Goal: Task Accomplishment & Management: Use online tool/utility

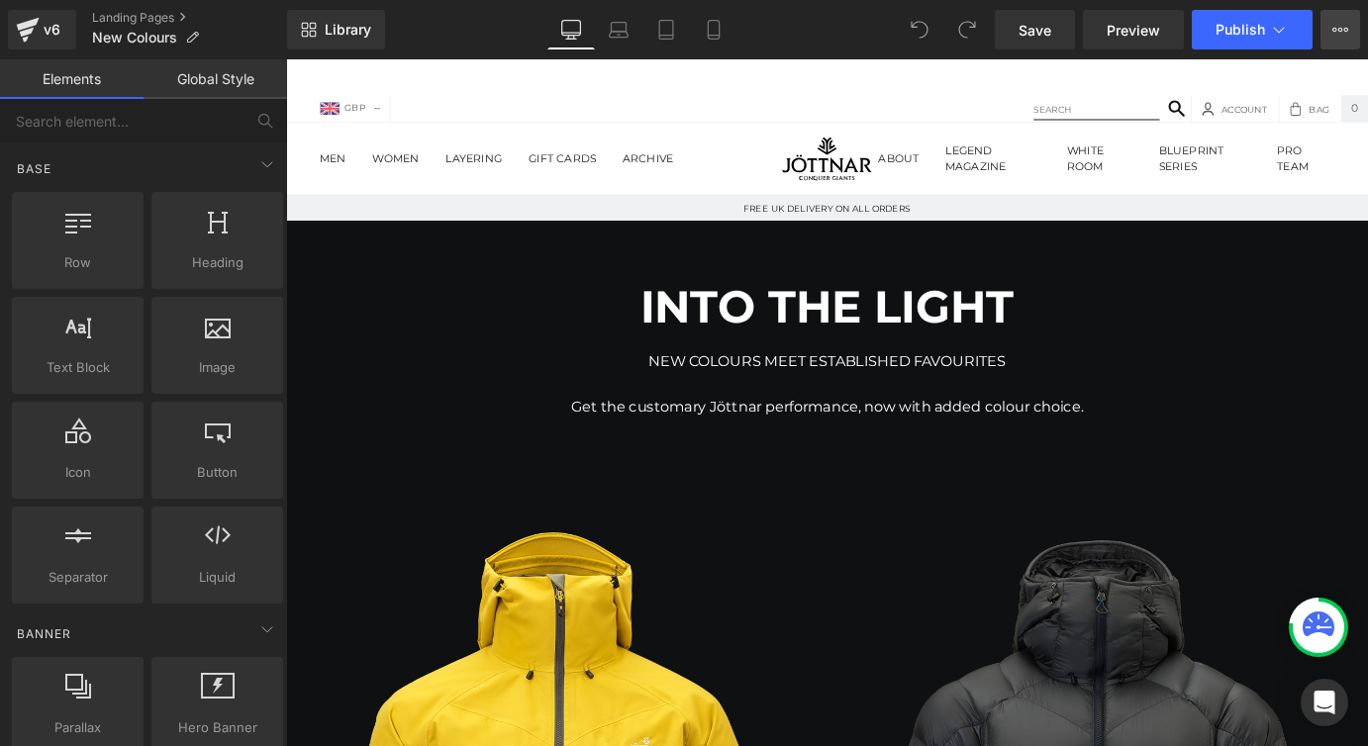
click at [1322, 33] on button "View Live Page View with current Template Save Template to Library Schedule Pub…" at bounding box center [1340, 30] width 40 height 40
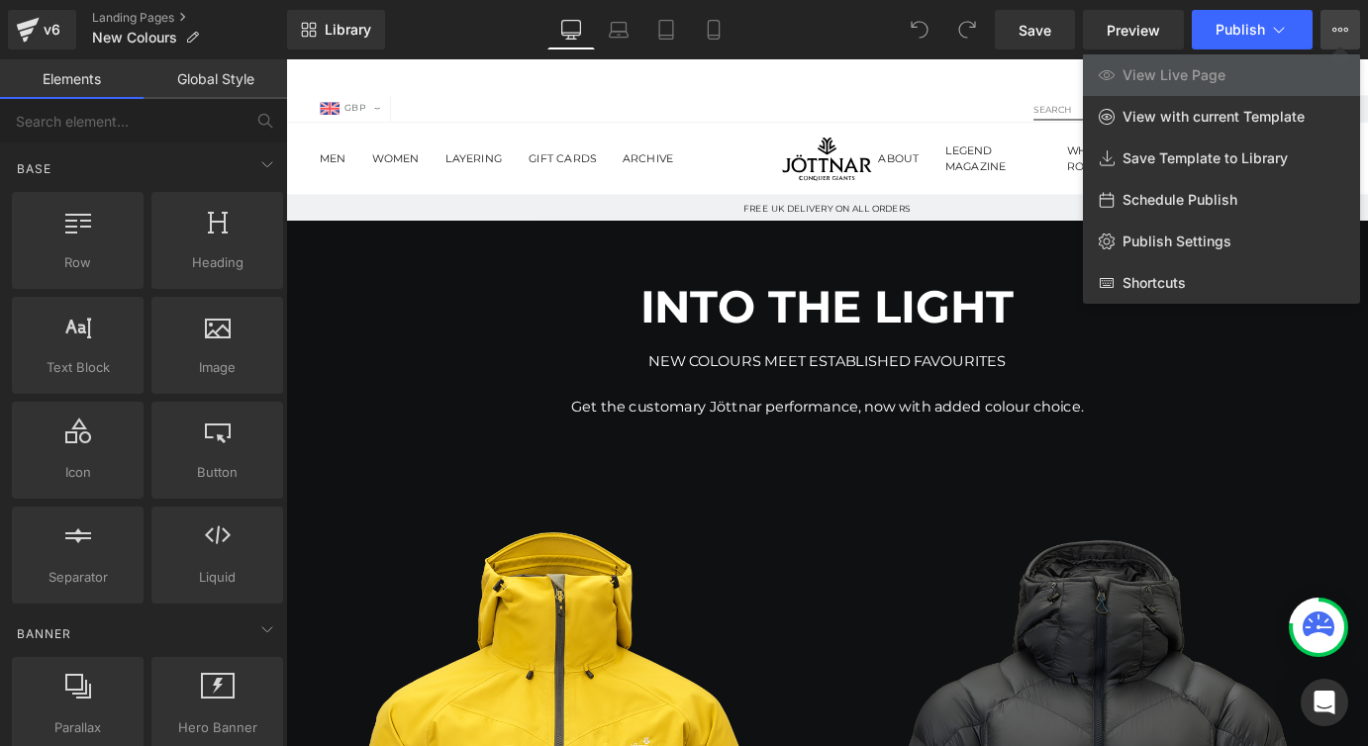
click at [1329, 31] on button "View Live Page View with current Template Save Template to Library Schedule Pub…" at bounding box center [1340, 30] width 40 height 40
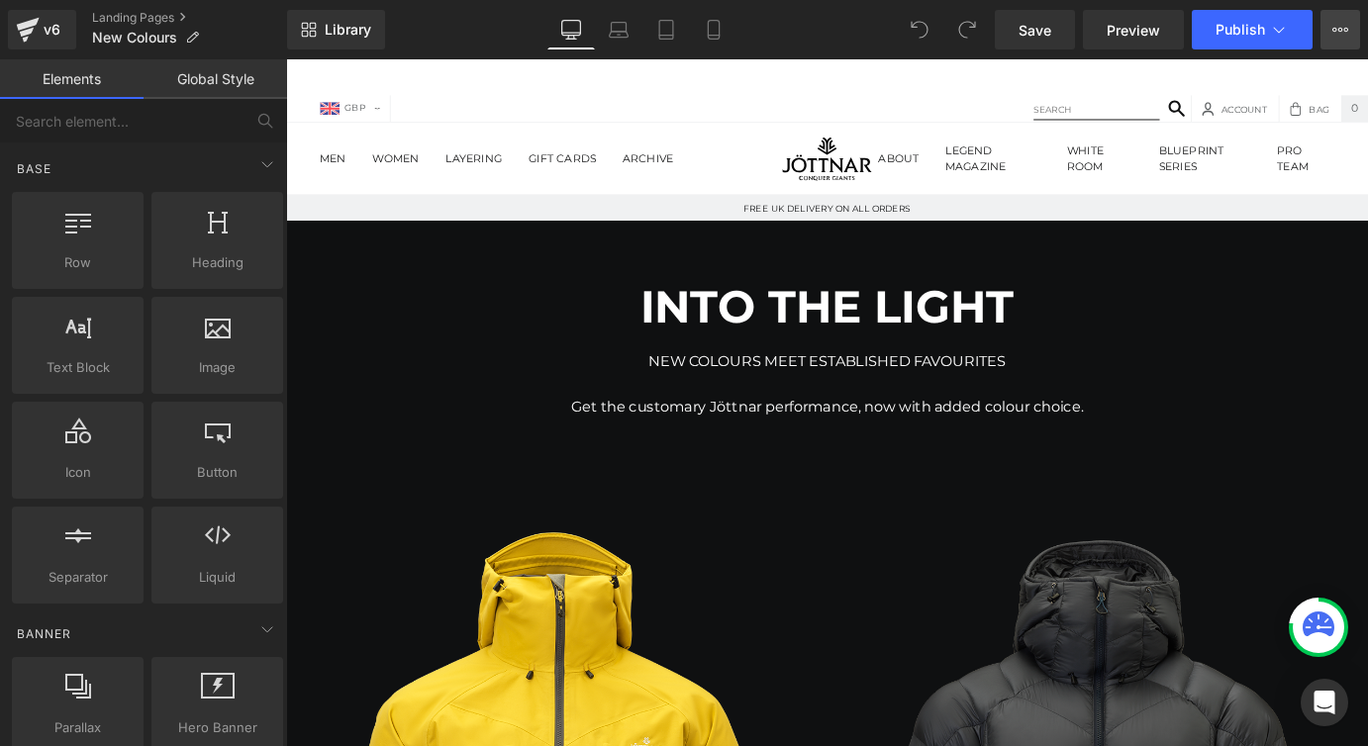
click at [1346, 28] on icon at bounding box center [1346, 30] width 5 height 4
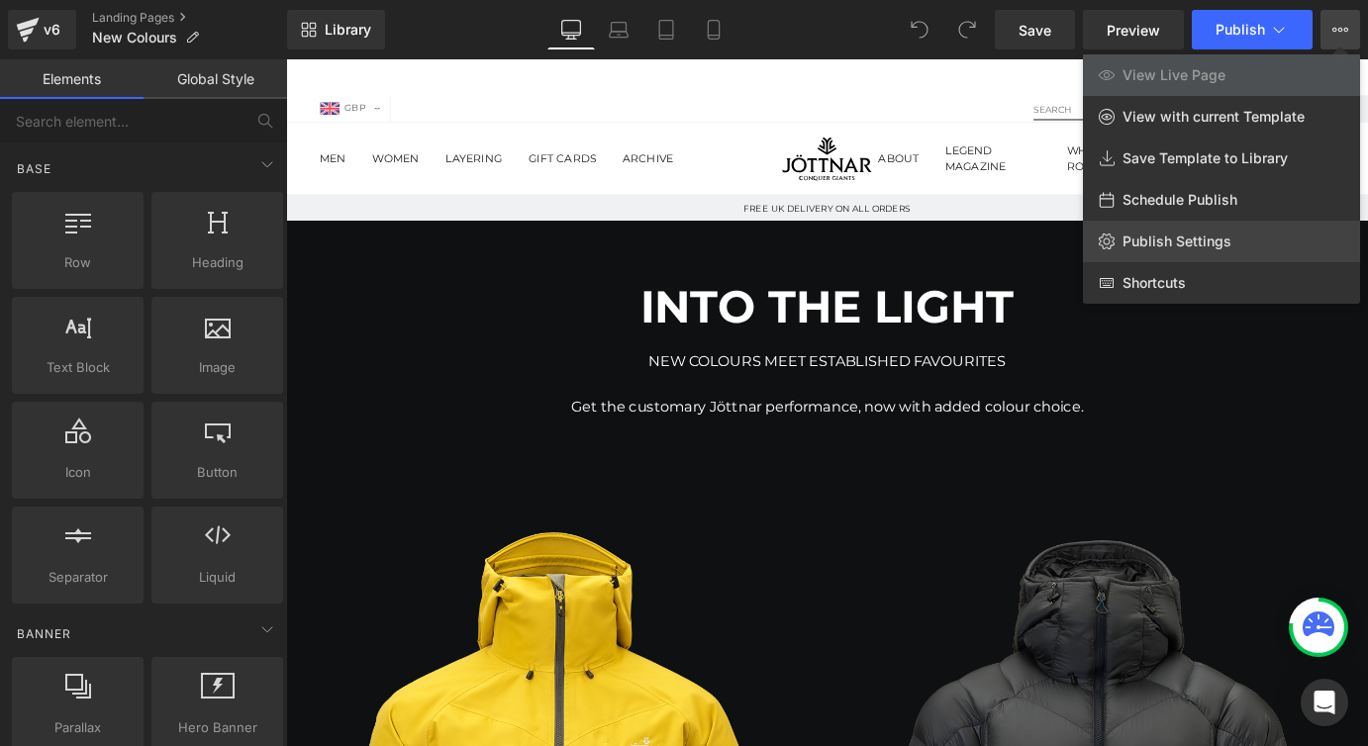
click at [1221, 236] on span "Publish Settings" at bounding box center [1176, 242] width 109 height 18
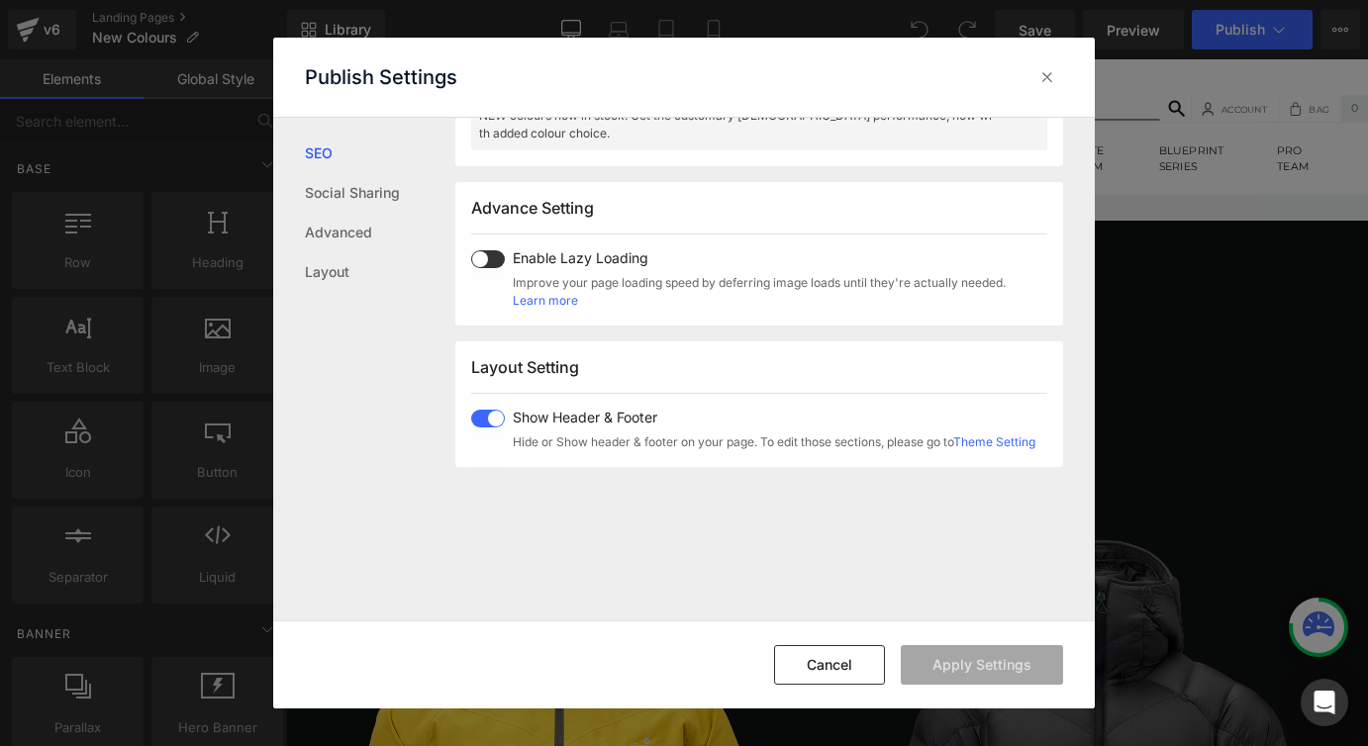
scroll to position [853, 0]
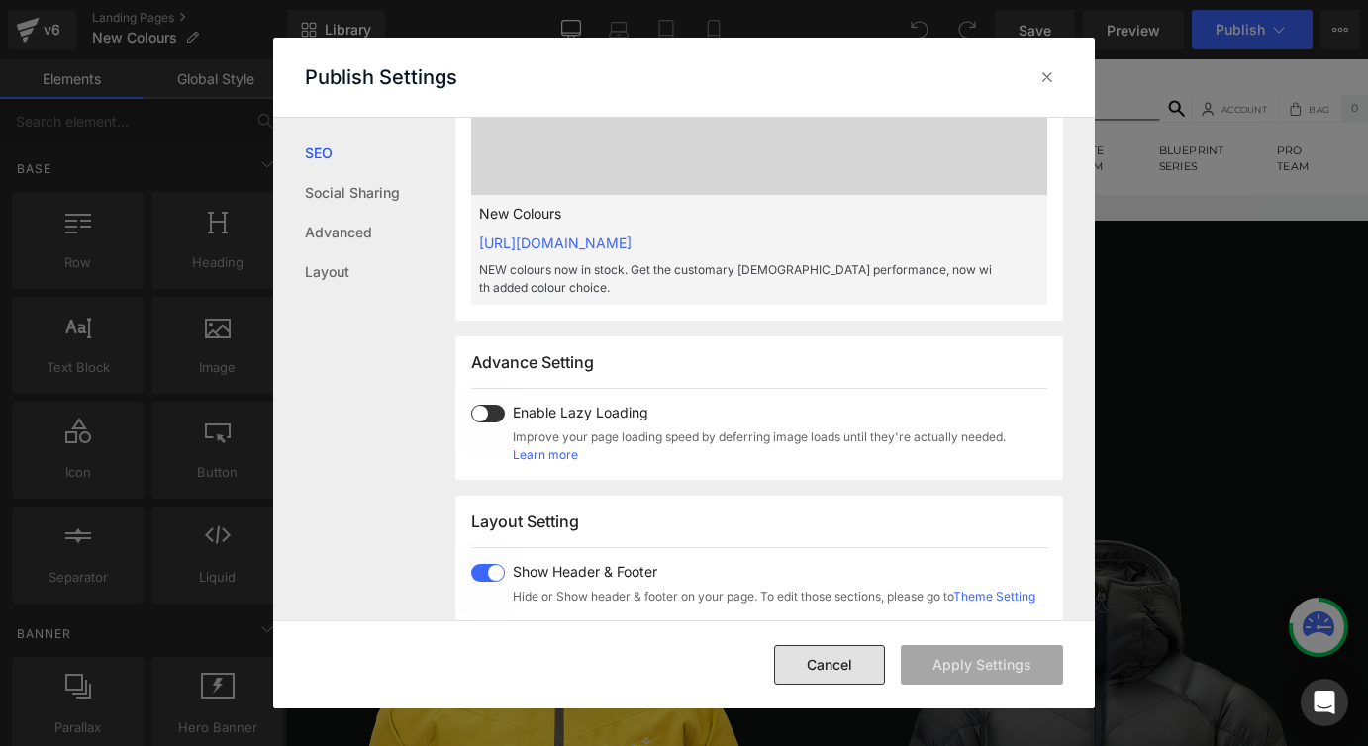
click at [841, 678] on button "Cancel" at bounding box center [829, 665] width 111 height 40
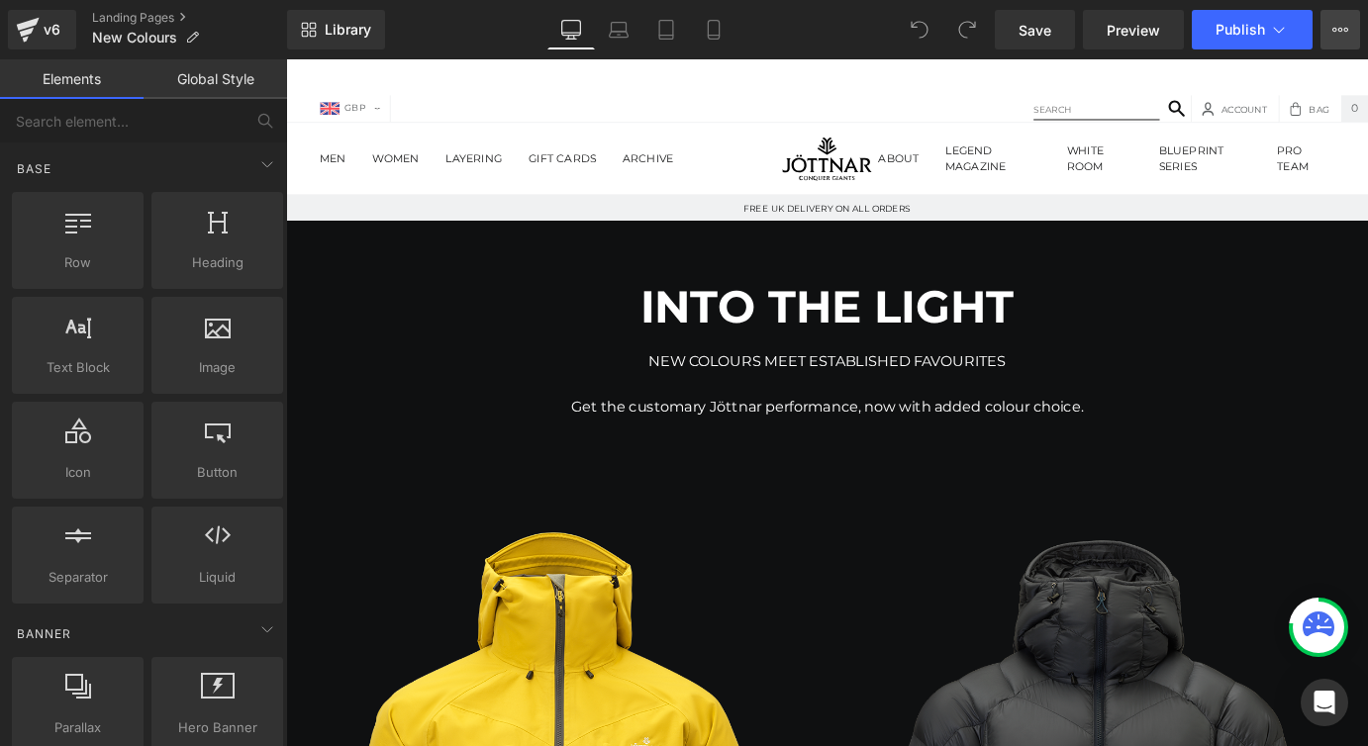
click at [1342, 28] on icon at bounding box center [1340, 30] width 16 height 16
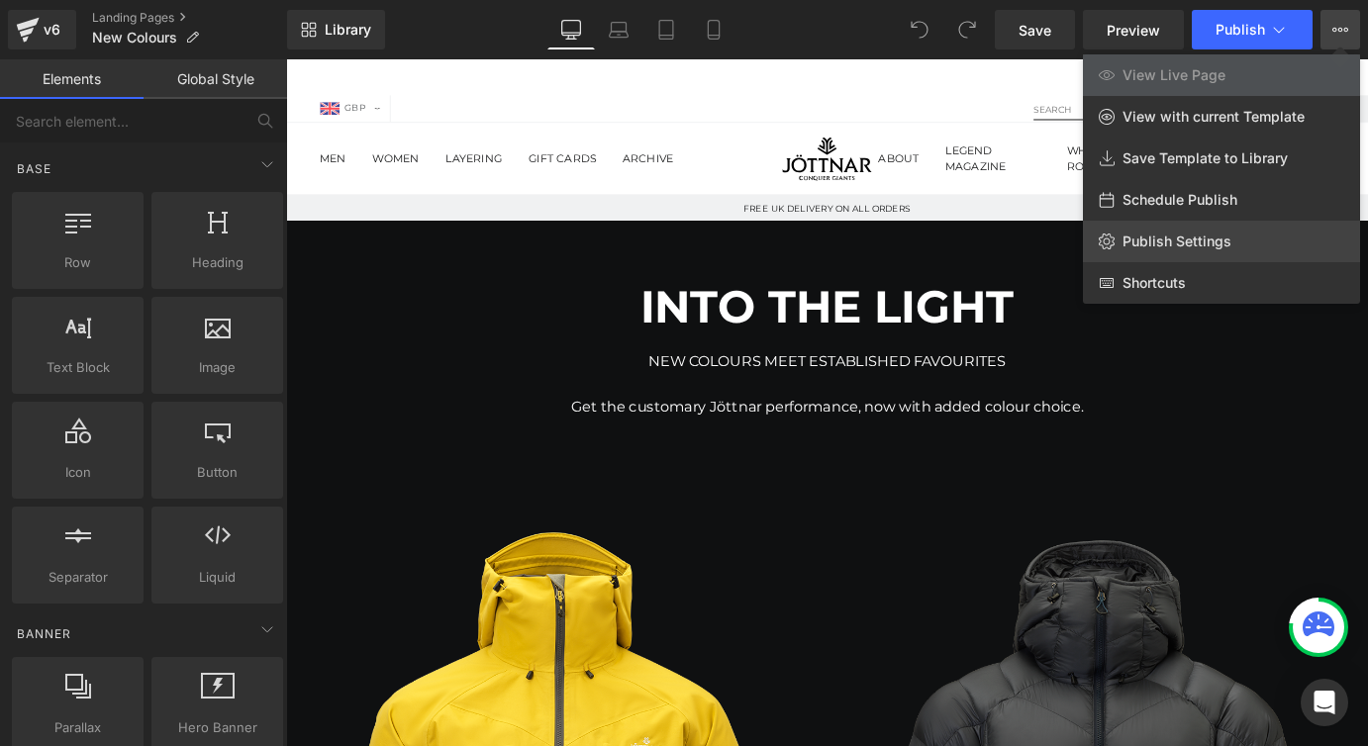
click at [1197, 246] on span "Publish Settings" at bounding box center [1176, 242] width 109 height 18
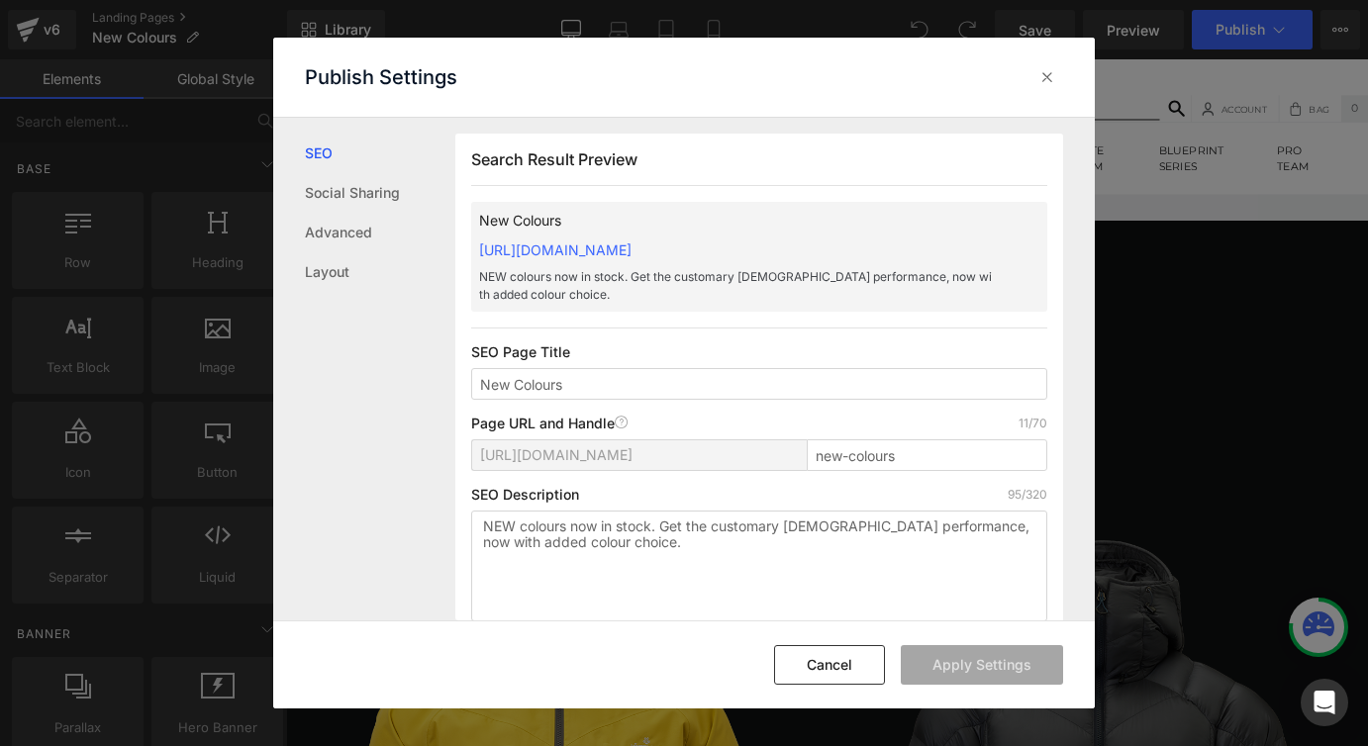
scroll to position [1, 0]
click at [1047, 82] on icon at bounding box center [1047, 77] width 20 height 20
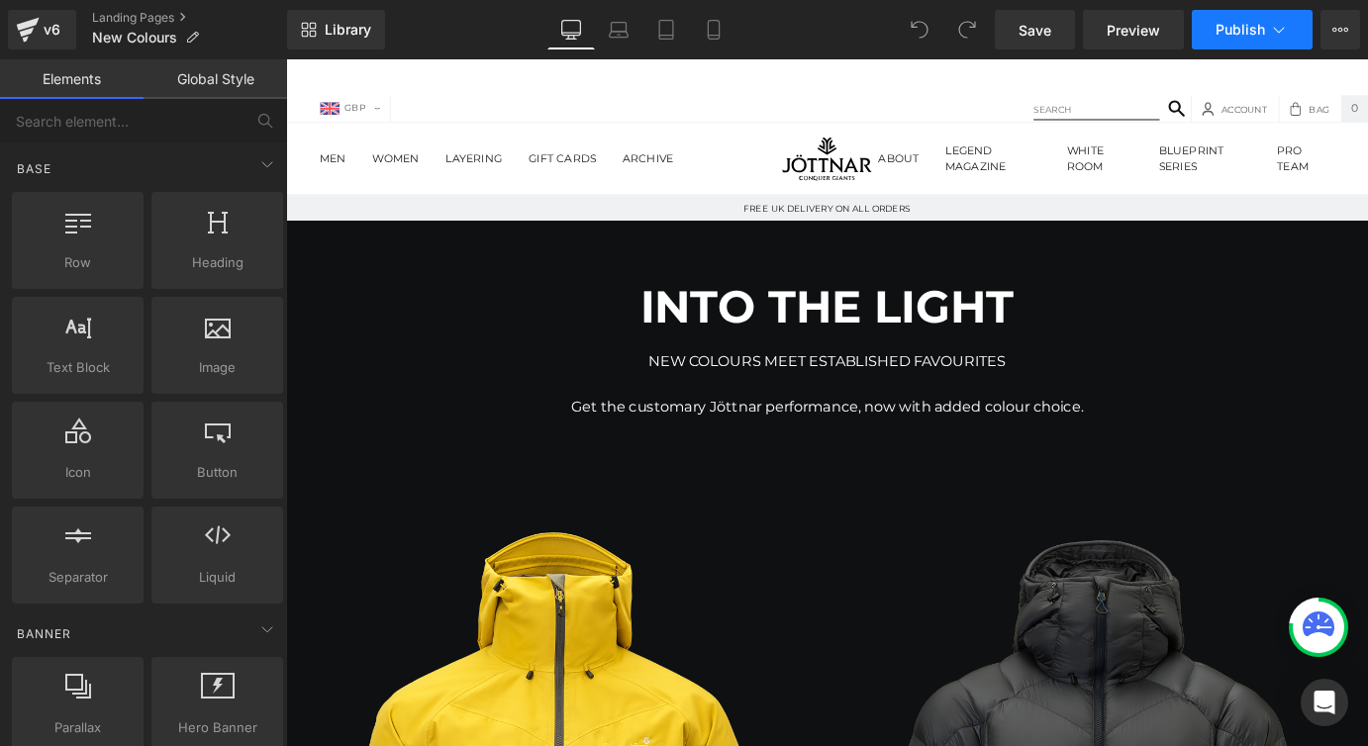
click at [1273, 31] on icon at bounding box center [1279, 30] width 20 height 20
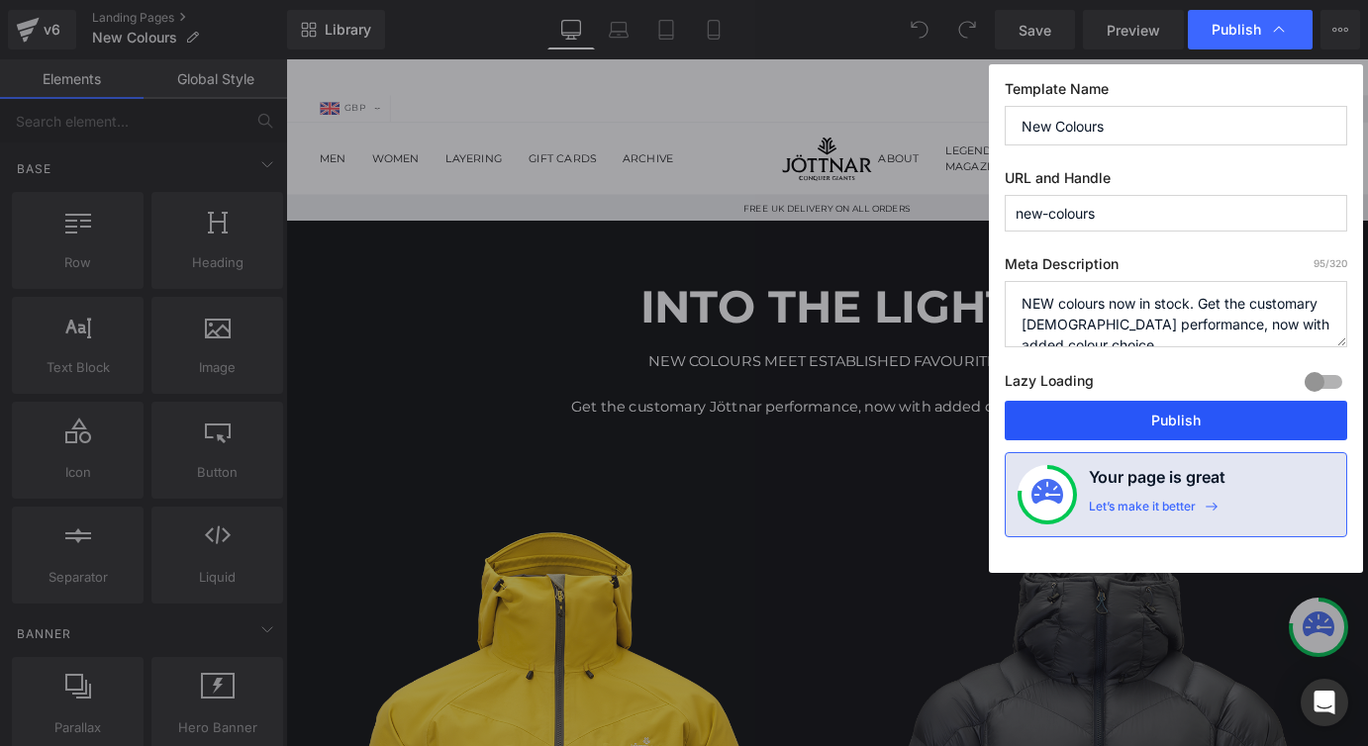
click at [1231, 425] on button "Publish" at bounding box center [1175, 421] width 342 height 40
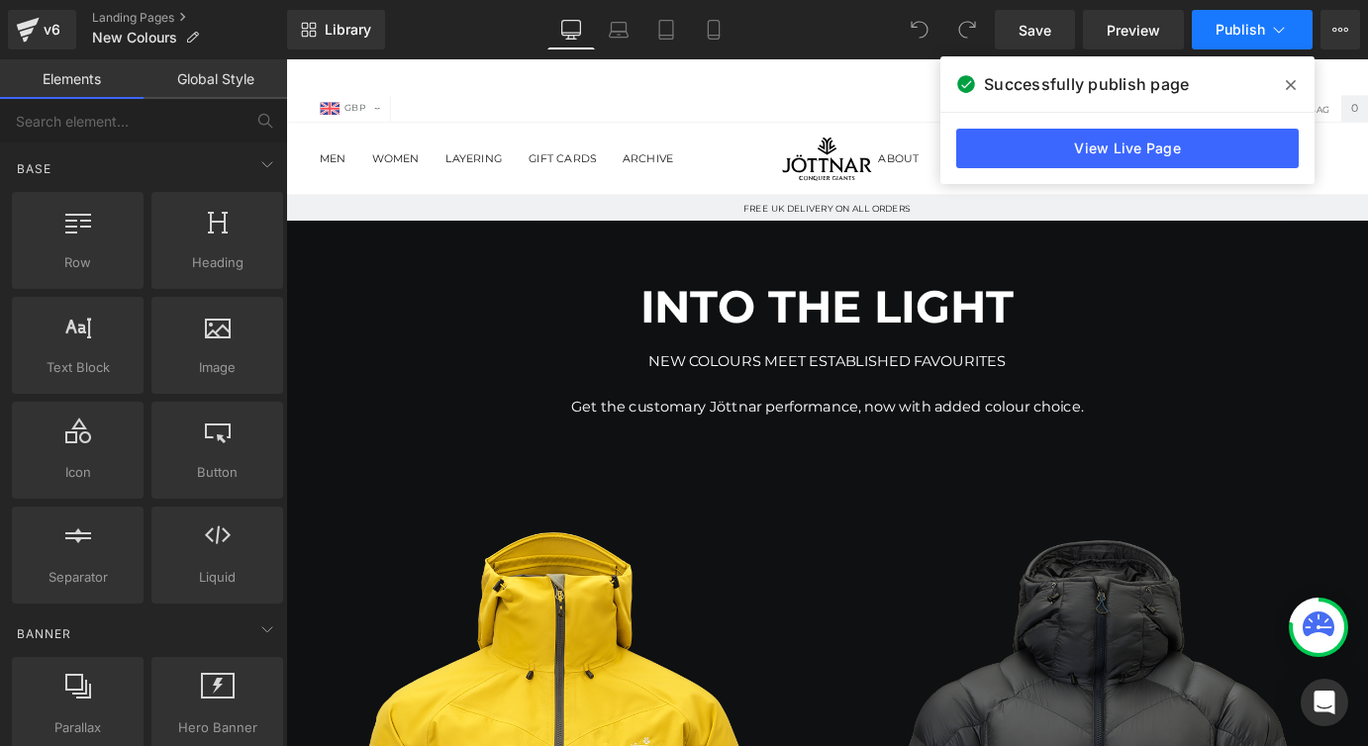
click at [1284, 30] on icon at bounding box center [1279, 30] width 20 height 20
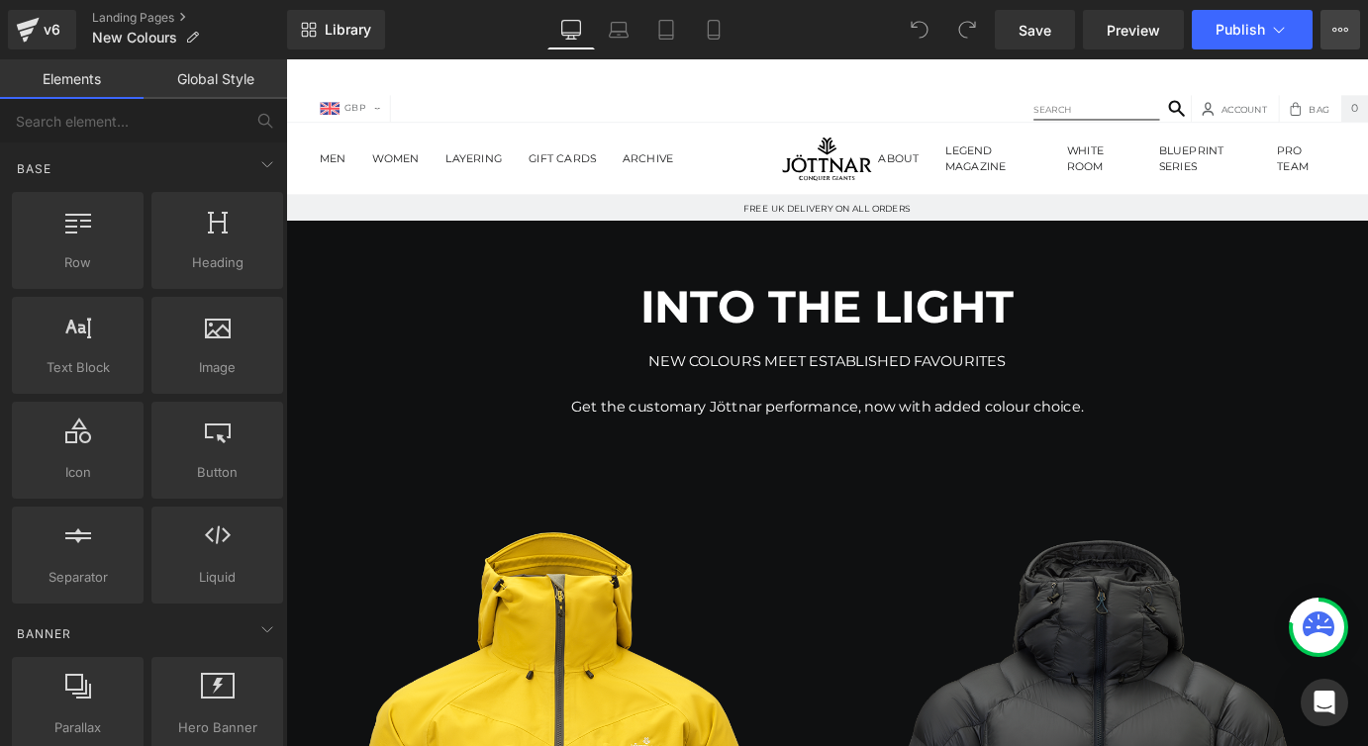
click at [1330, 31] on button "View Live Page View with current Template Save Template to Library Schedule Pub…" at bounding box center [1340, 30] width 40 height 40
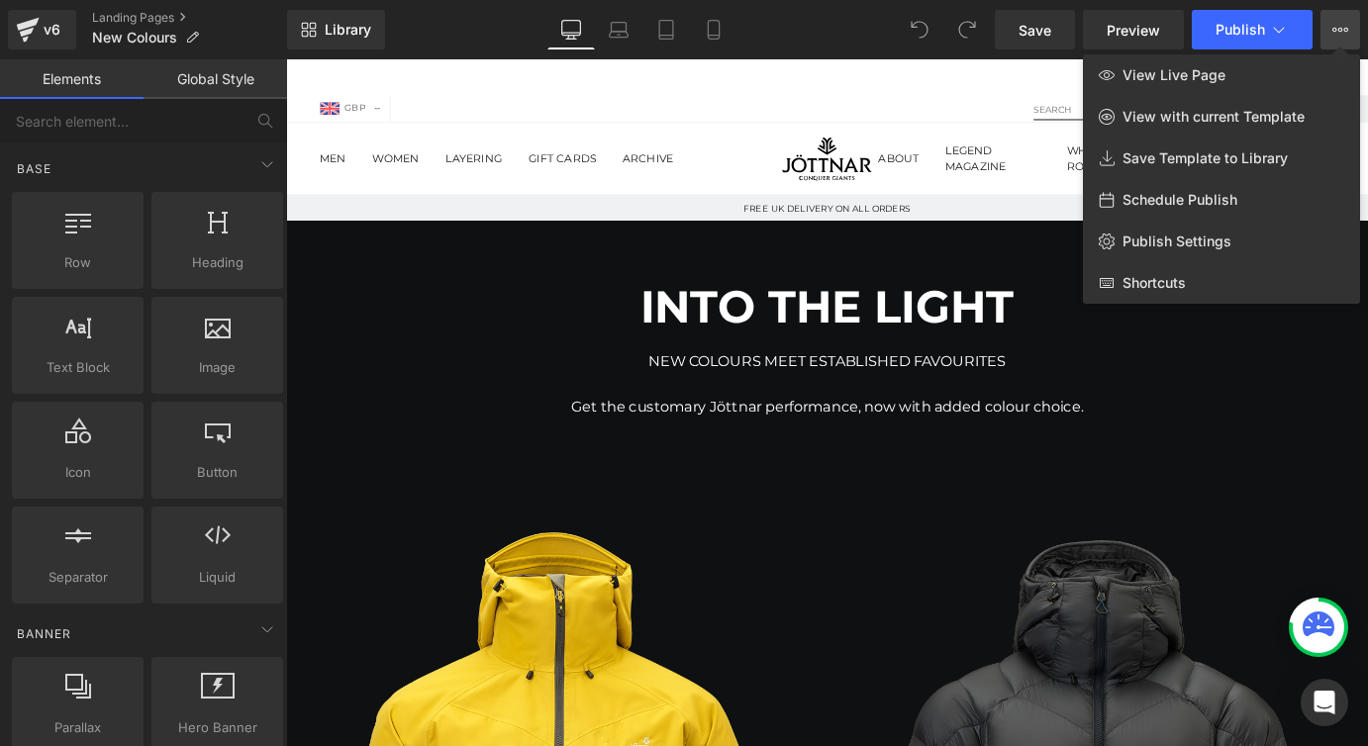
click at [1330, 31] on button "View Live Page View with current Template Save Template to Library Schedule Pub…" at bounding box center [1340, 30] width 40 height 40
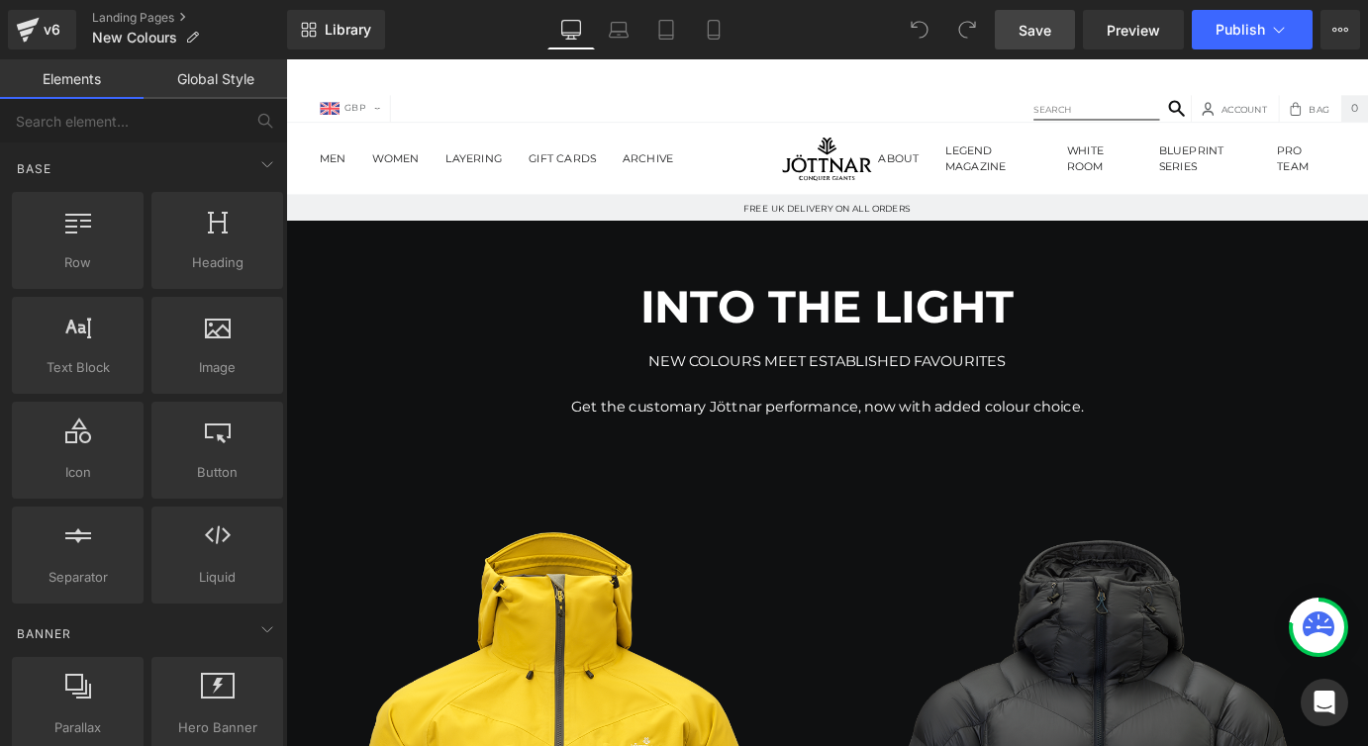
click at [1068, 36] on link "Save" at bounding box center [1035, 30] width 80 height 40
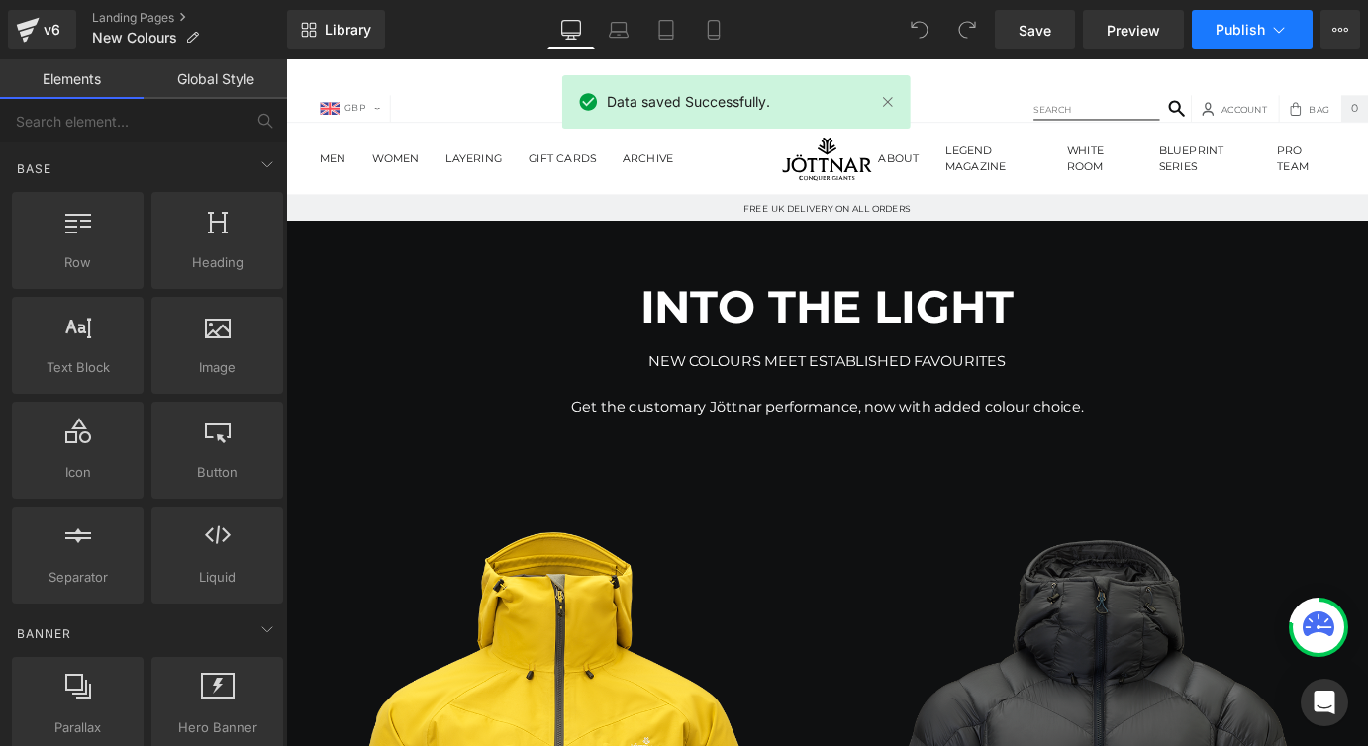
click at [1283, 33] on icon at bounding box center [1279, 30] width 20 height 20
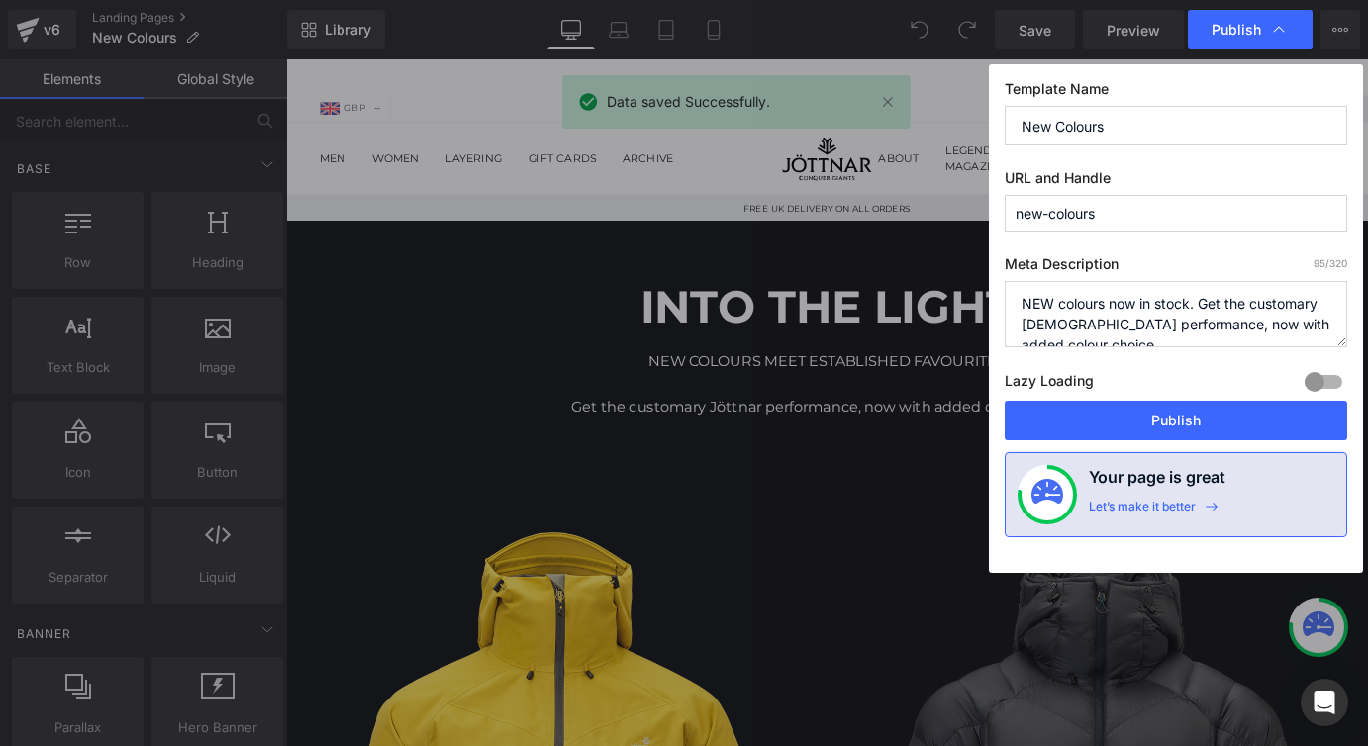
scroll to position [21, 0]
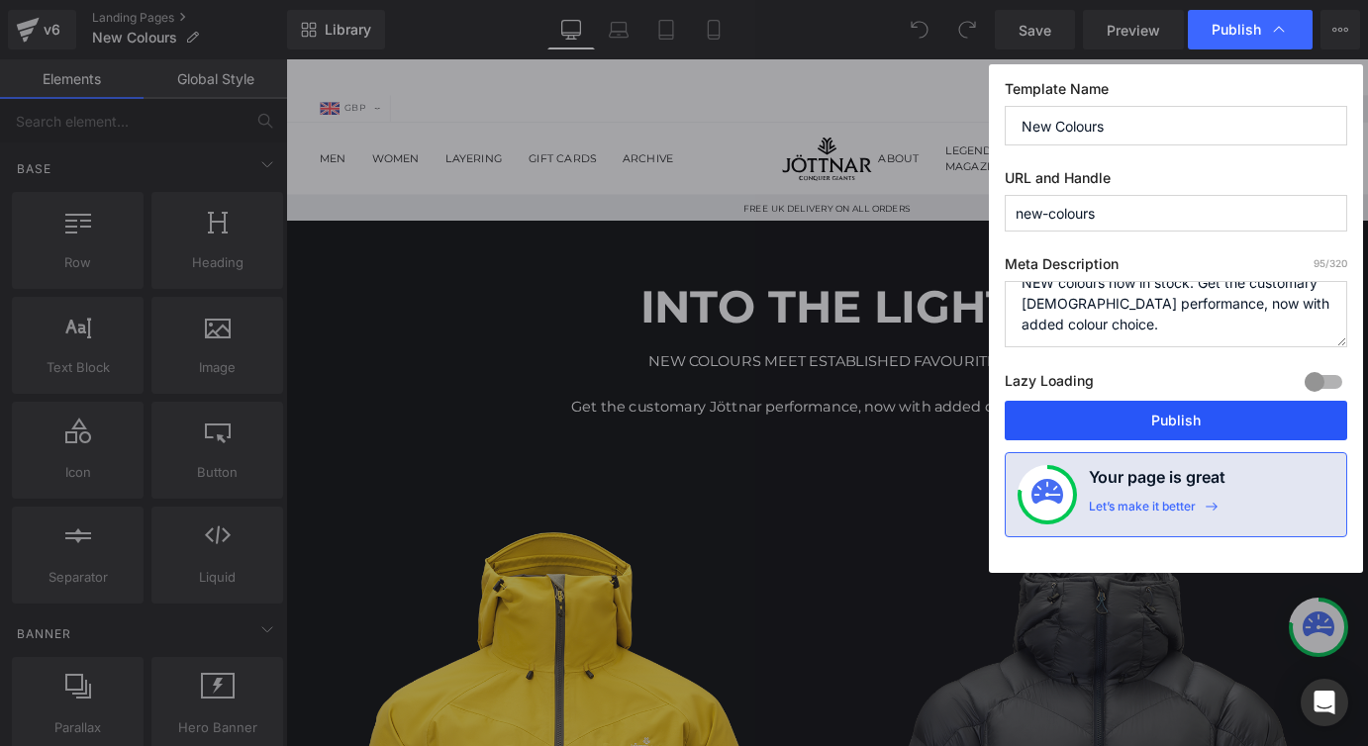
click at [1237, 411] on button "Publish" at bounding box center [1175, 421] width 342 height 40
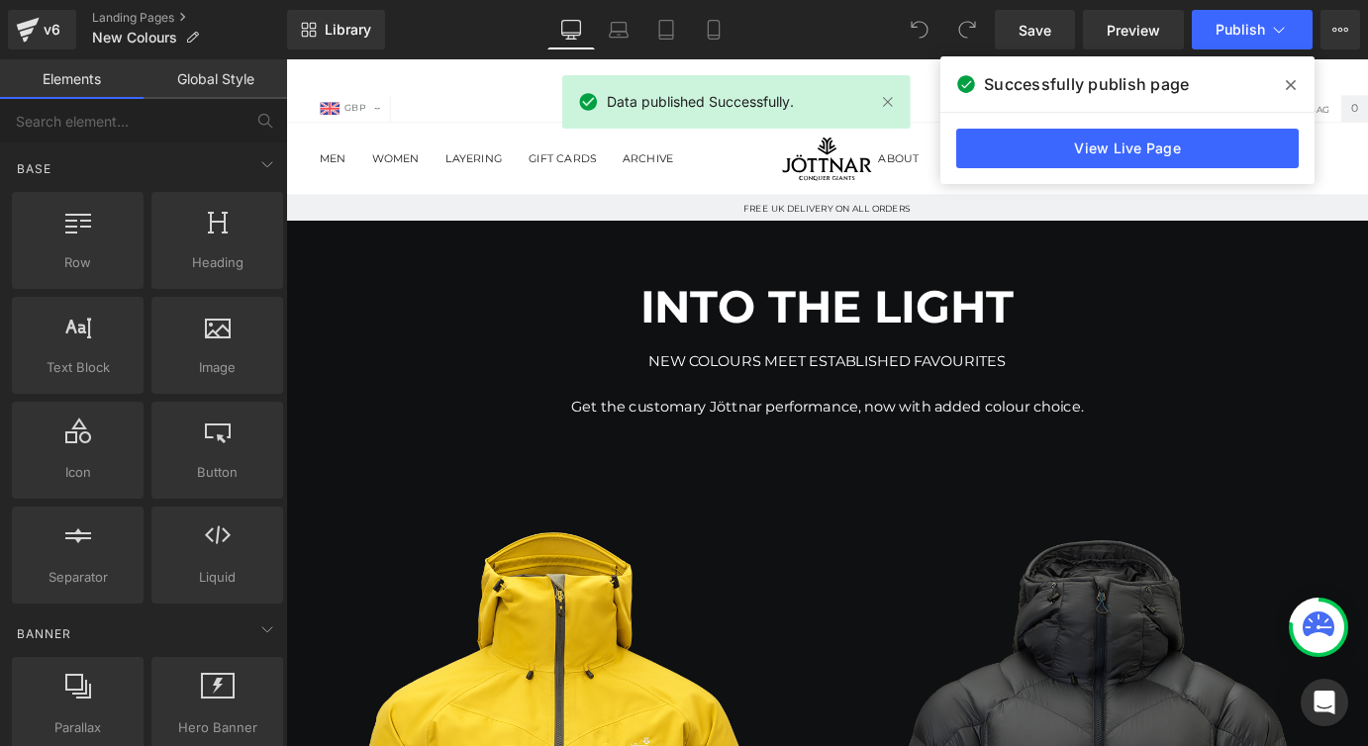
drag, startPoint x: 1290, startPoint y: 87, endPoint x: 1106, endPoint y: 4, distance: 202.0
click at [1290, 87] on icon at bounding box center [1291, 85] width 10 height 16
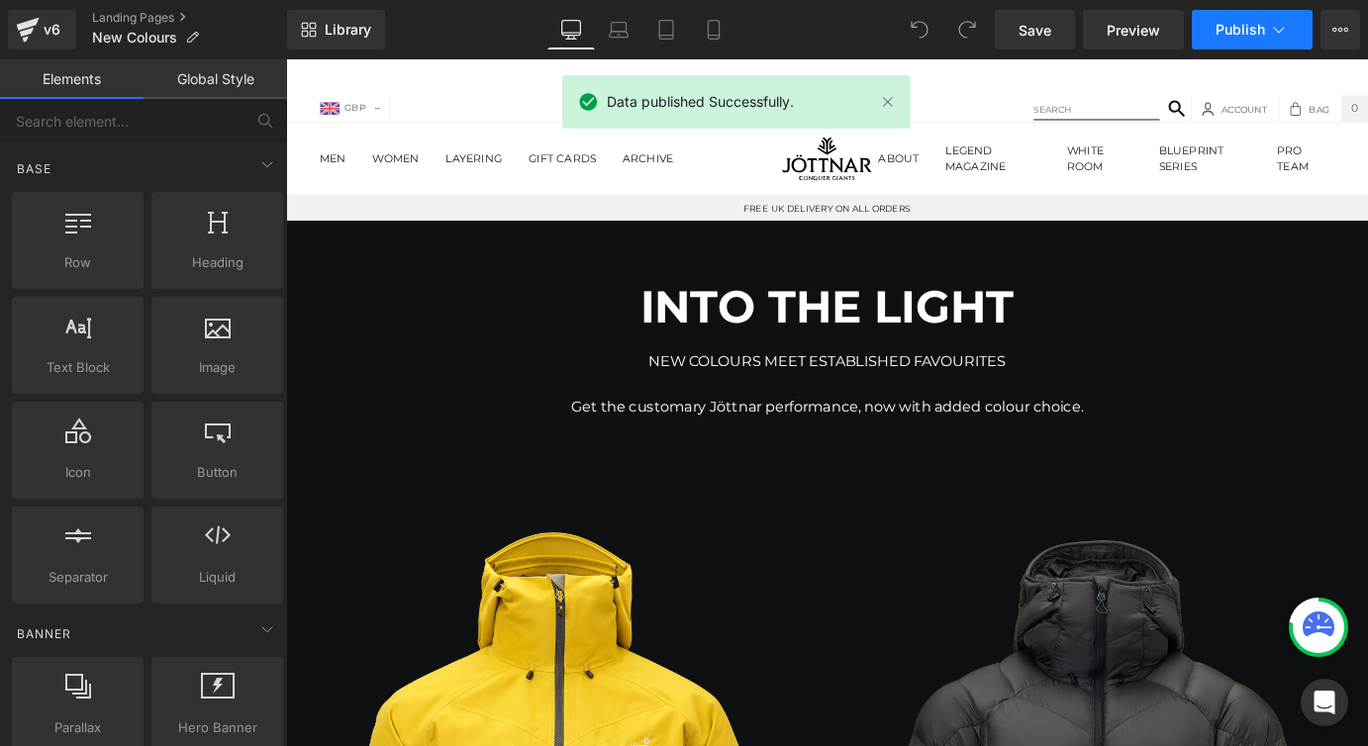
click at [1280, 29] on icon at bounding box center [1279, 30] width 20 height 20
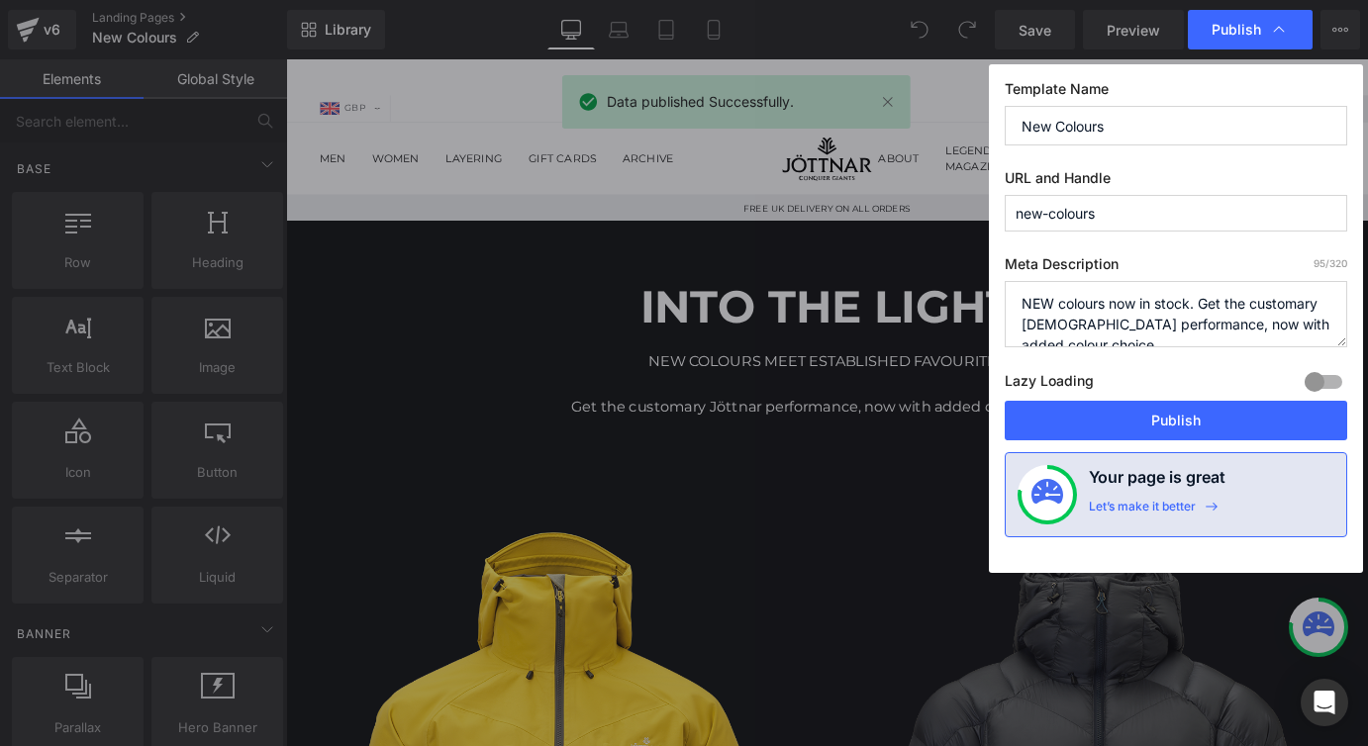
click at [1280, 29] on icon at bounding box center [1279, 30] width 20 height 20
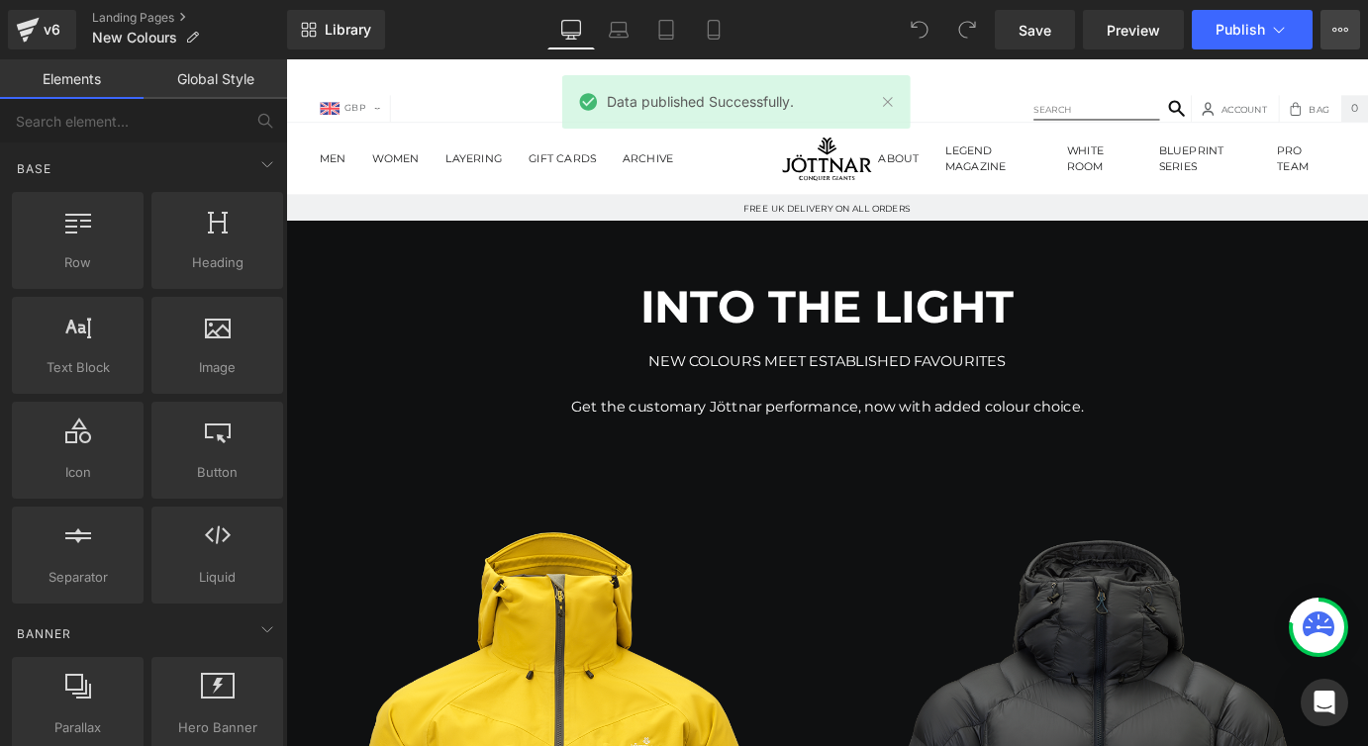
click at [1338, 26] on icon at bounding box center [1340, 30] width 16 height 16
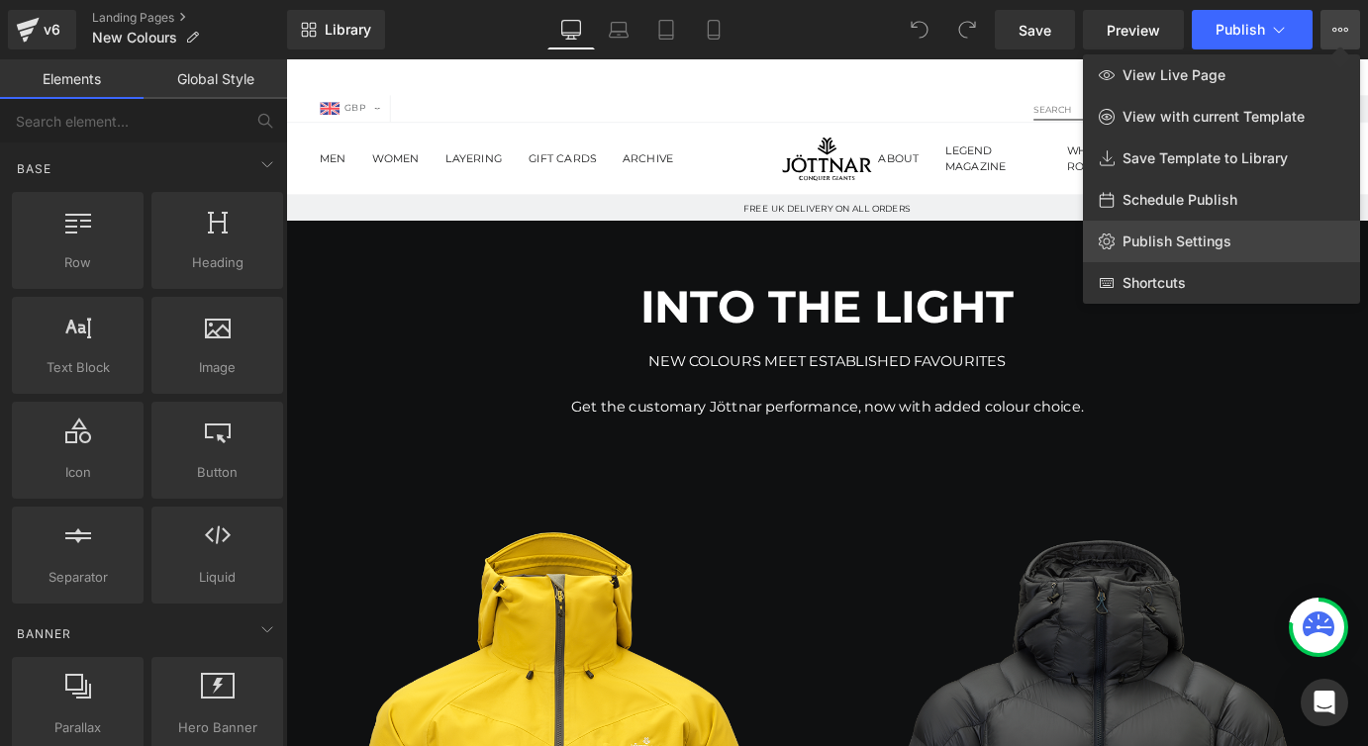
click at [1238, 229] on link "Publish Settings" at bounding box center [1221, 242] width 277 height 42
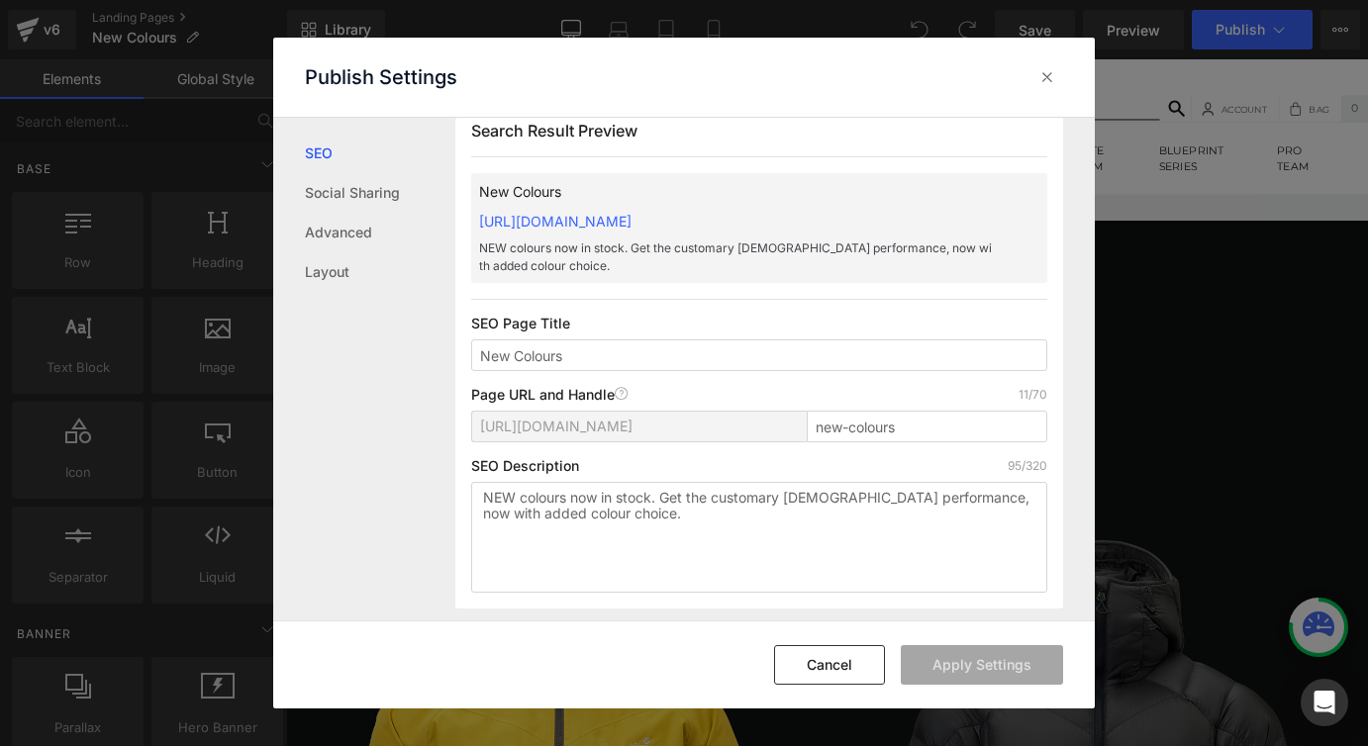
scroll to position [0, 0]
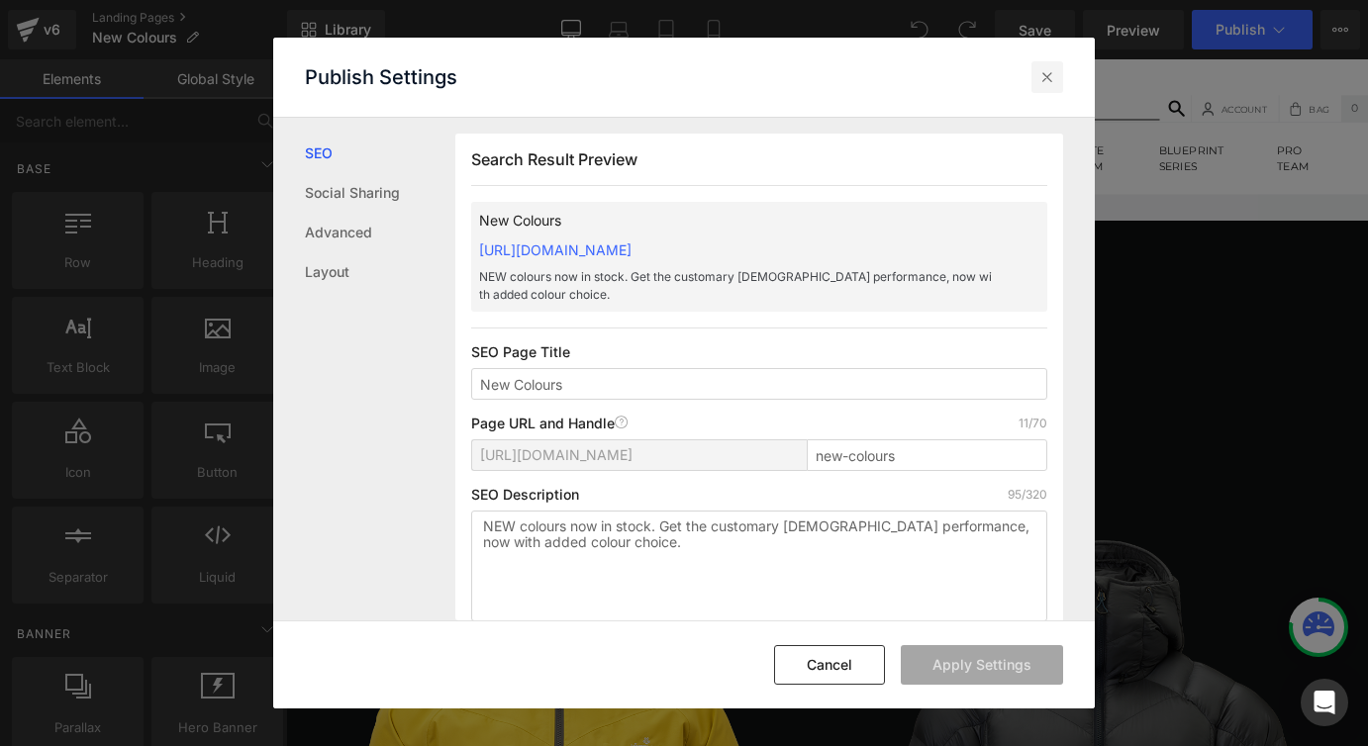
click at [1053, 71] on icon at bounding box center [1047, 77] width 20 height 20
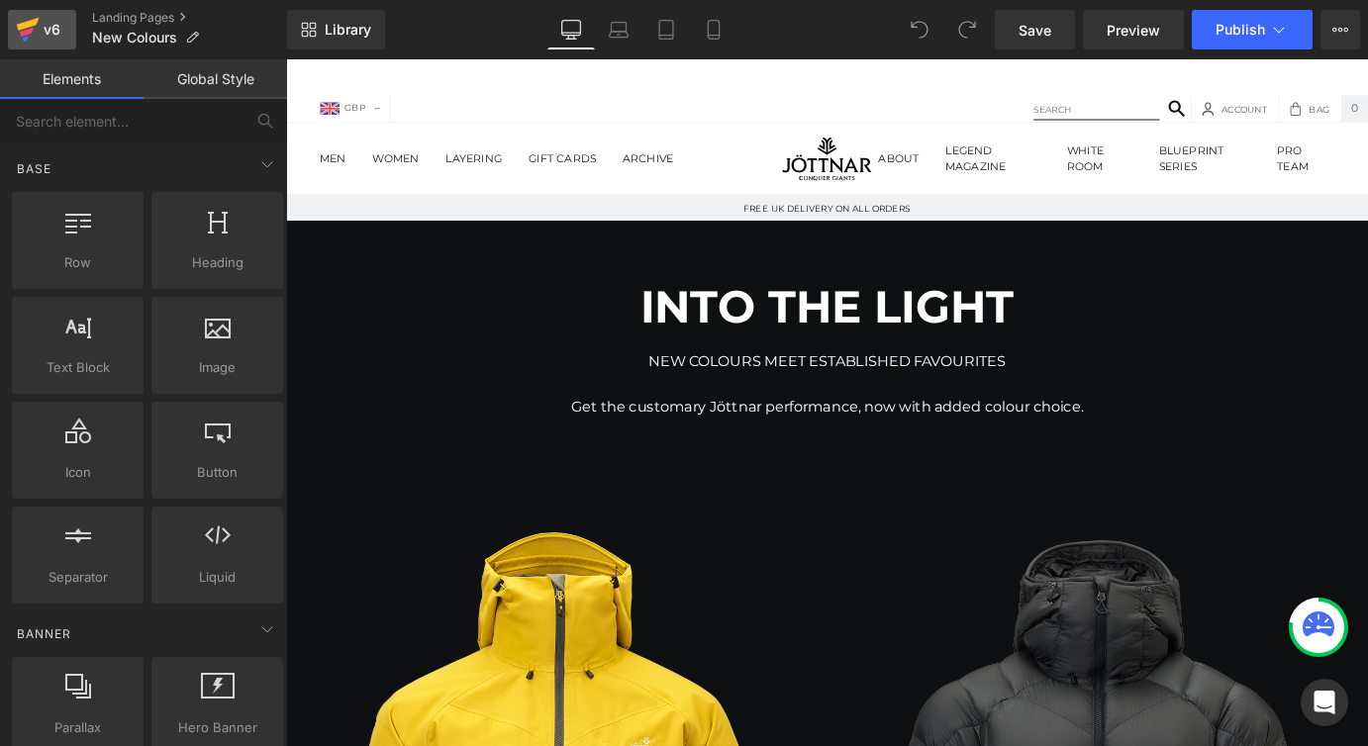
click at [50, 29] on div "v6" at bounding box center [52, 30] width 25 height 26
